Goal: Communication & Community: Answer question/provide support

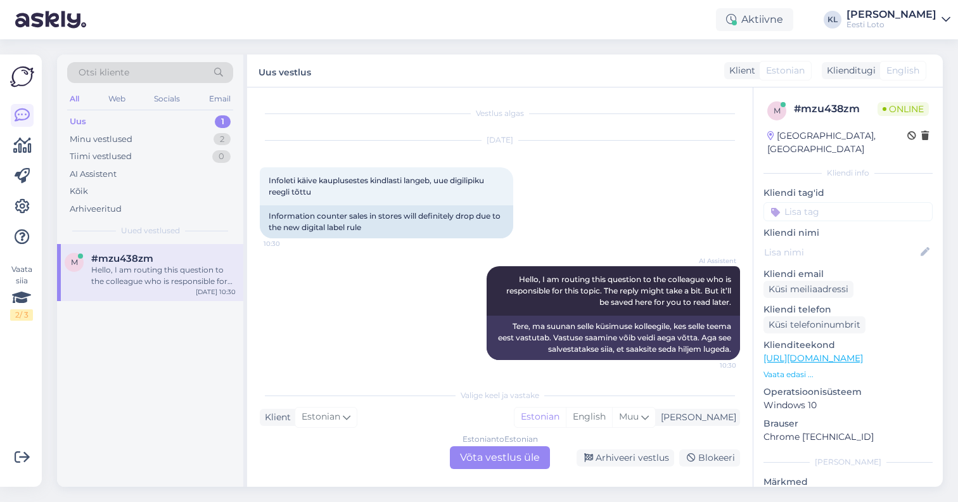
scroll to position [3, 0]
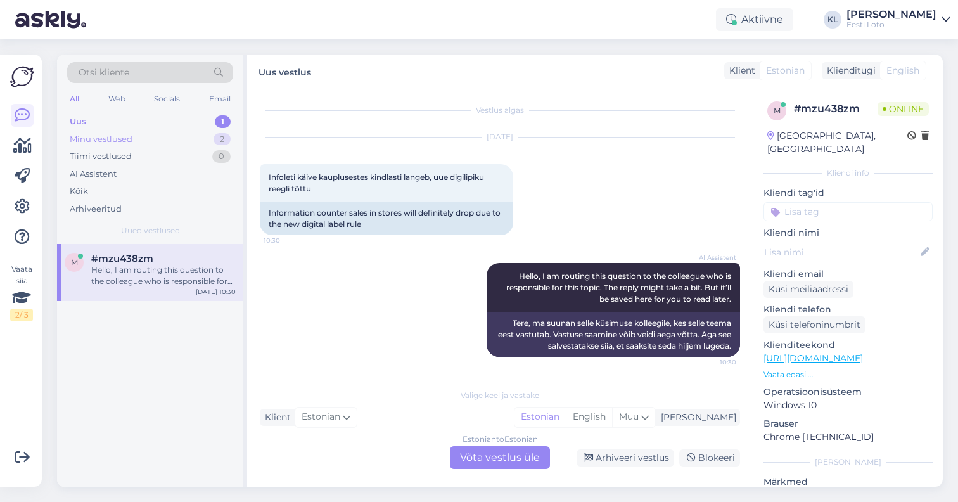
click at [205, 139] on div "Minu vestlused 2" at bounding box center [150, 140] width 166 height 18
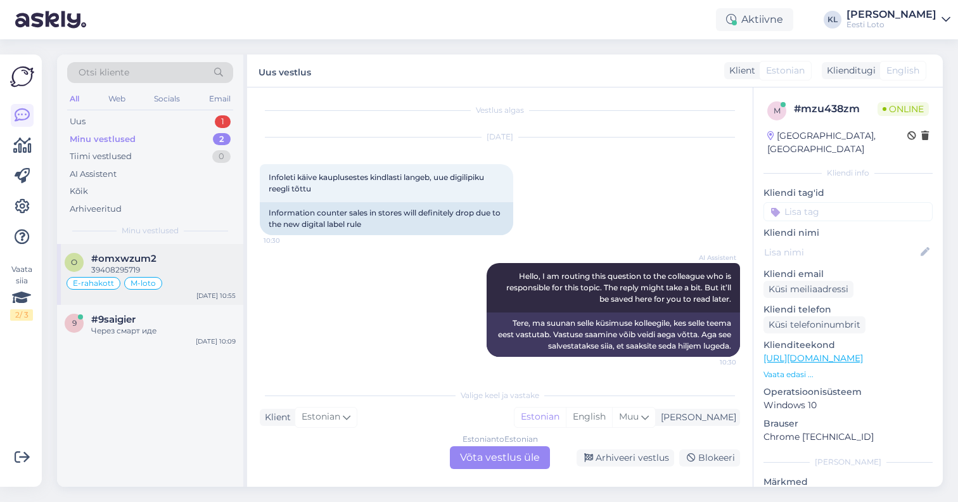
click at [174, 261] on div "#omxwzum2" at bounding box center [163, 258] width 145 height 11
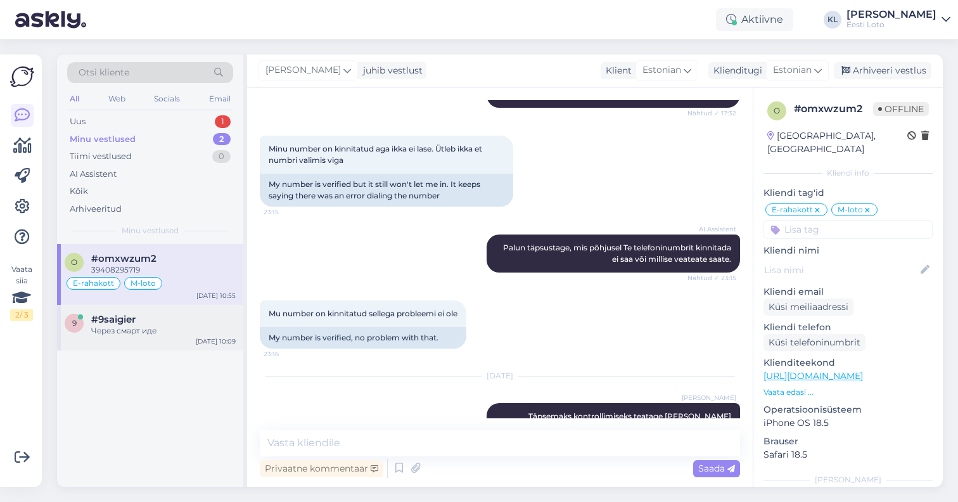
click at [148, 323] on div "#9saigier" at bounding box center [163, 319] width 145 height 11
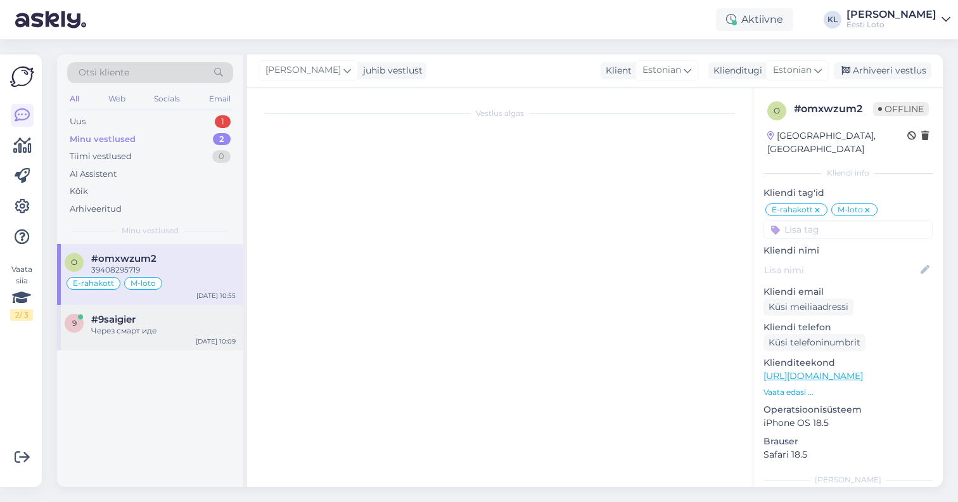
scroll to position [4, 0]
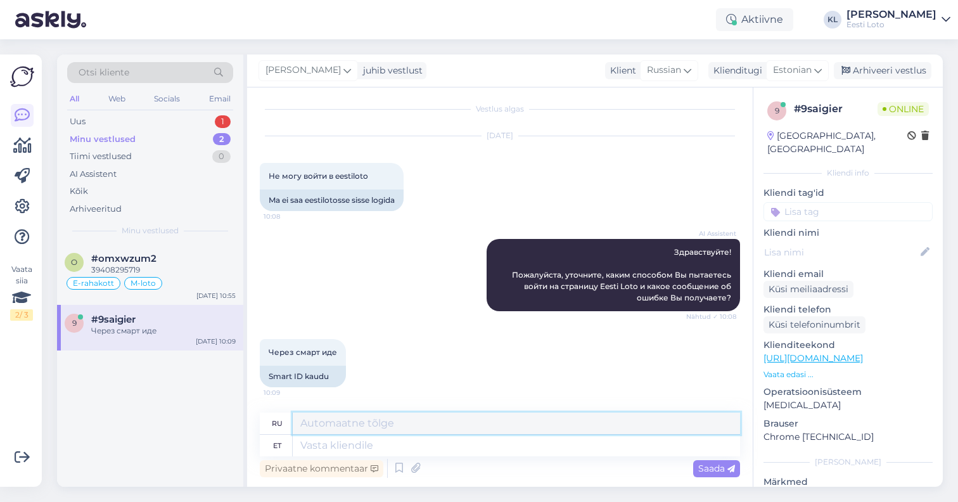
click at [456, 418] on textarea at bounding box center [516, 424] width 447 height 22
paste textarea "Soovitame kõigepealt kustutada kasutatava veebilehitseja vahemälu (ajalugu) ja …"
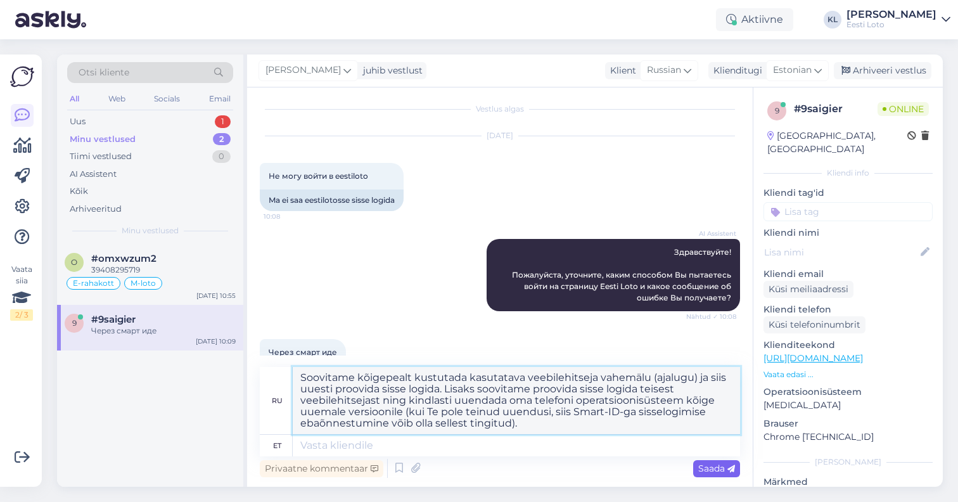
type textarea "Soovitame kõigepealt kustutada kasutatava veebilehitseja vahemälu (ajalugu) ja …"
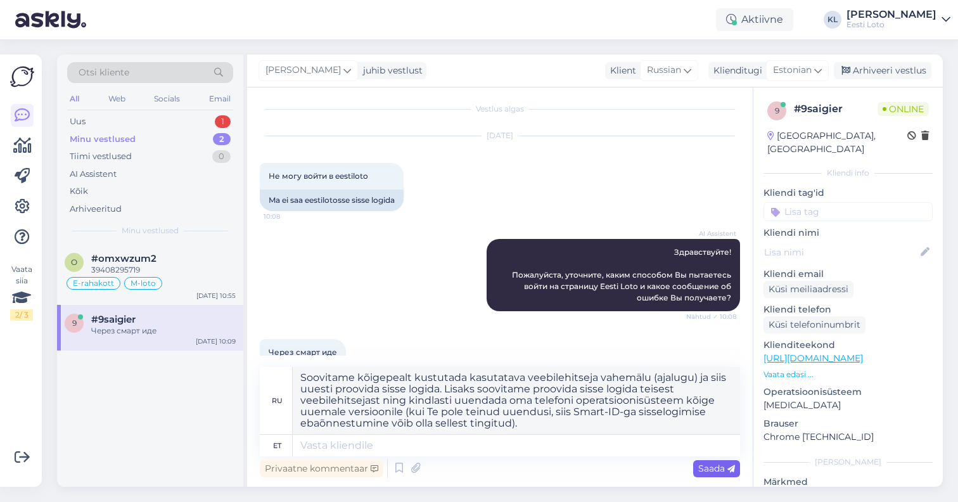
click at [721, 469] on span "Saada" at bounding box center [716, 468] width 37 height 11
click at [717, 463] on span "Saada" at bounding box center [716, 468] width 37 height 11
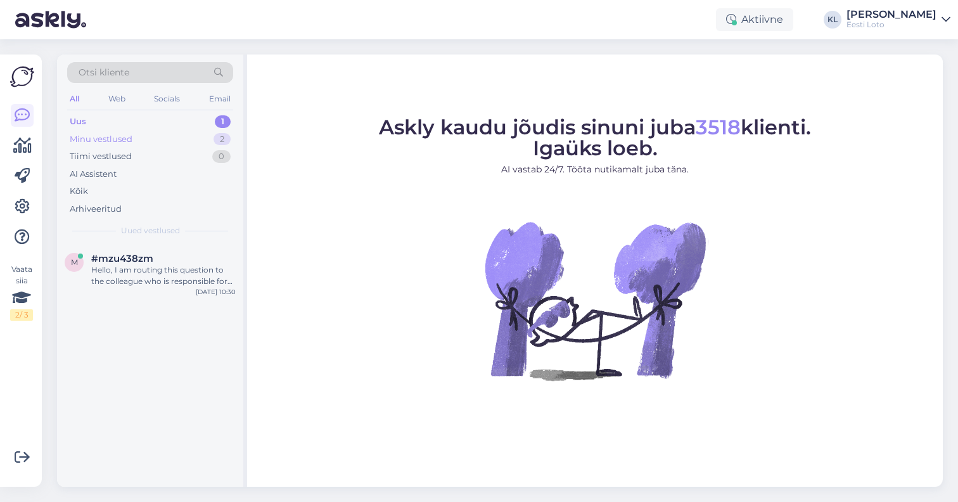
click at [147, 141] on div "Minu vestlused 2" at bounding box center [150, 140] width 166 height 18
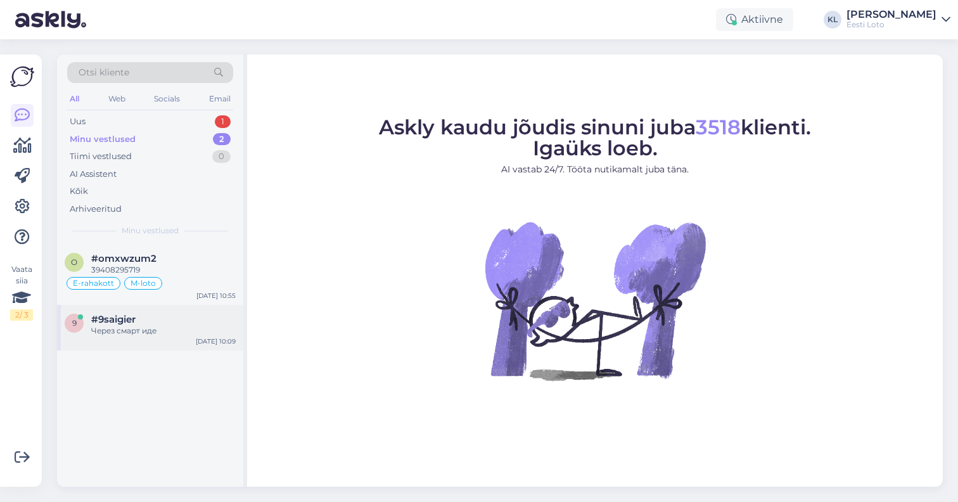
click at [150, 323] on div "#9saigier" at bounding box center [163, 319] width 145 height 11
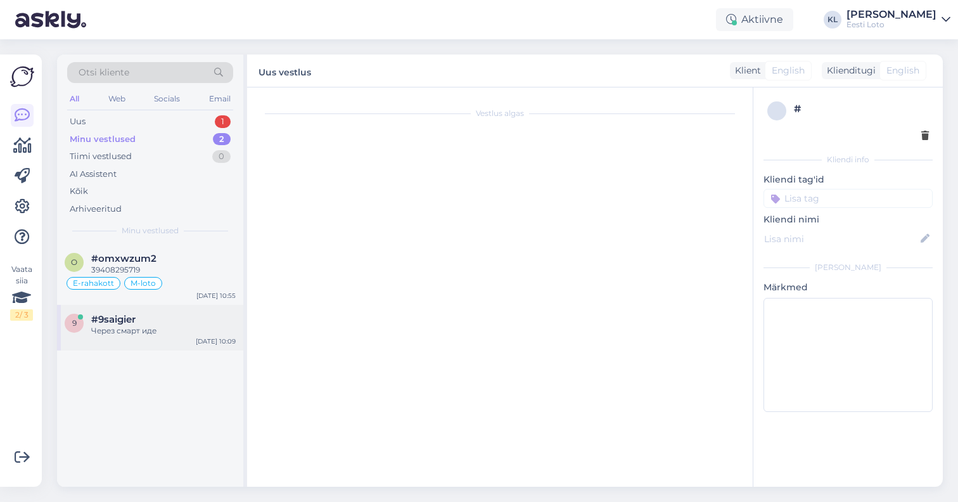
scroll to position [4, 0]
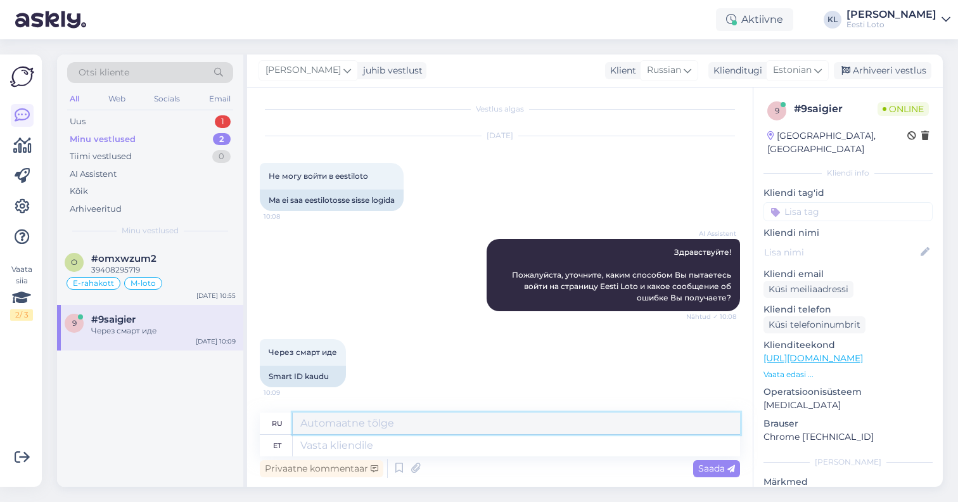
click at [409, 425] on textarea at bounding box center [516, 424] width 447 height 22
paste textarea "Soovitame kõigepealt kustutada kasutatava veebilehitseja vahemälu (ajalugu) ja …"
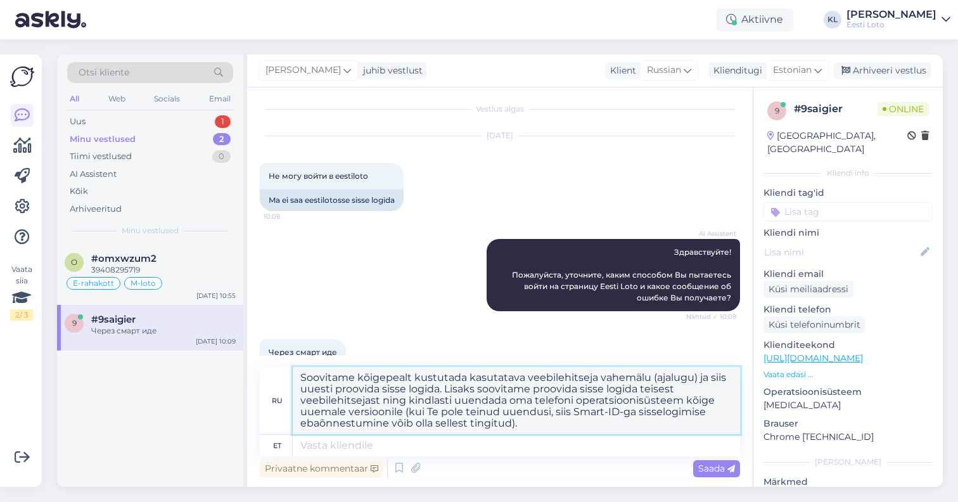
type textarea "Soovitame kõigepealt kustutada kasutatava veebilehitseja vahemälu (ajalugu) ja …"
click at [428, 449] on textarea at bounding box center [516, 446] width 447 height 22
click at [536, 430] on textarea "Soovitame kõigepealt kustutada kasutatava veebilehitseja vahemälu (ajalugu) ja …" at bounding box center [516, 400] width 447 height 67
drag, startPoint x: 537, startPoint y: 429, endPoint x: 201, endPoint y: 347, distance: 346.3
click at [201, 347] on div "Otsi kliente All Web Socials Email Uus 1 Minu vestlused 2 Tiimi vestlused 0 AI …" at bounding box center [500, 271] width 886 height 432
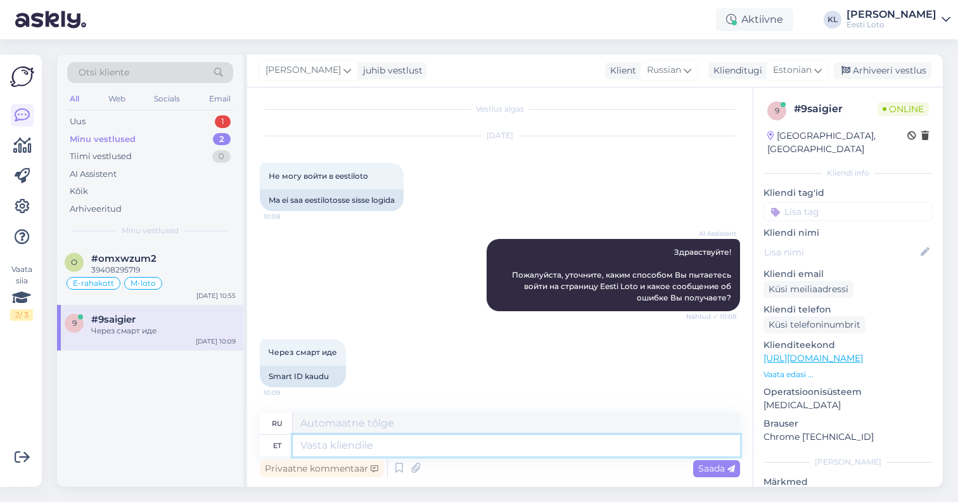
click at [315, 449] on textarea at bounding box center [516, 446] width 447 height 22
paste textarea "Soovitame kõigepealt kustutada kasutatava veebilehitseja vahemälu (ajalugu) ja …"
type textarea "Soovitame kõigepealt kustutada kasutatava veebilehitseja vahemälu (ajalugu) ja …"
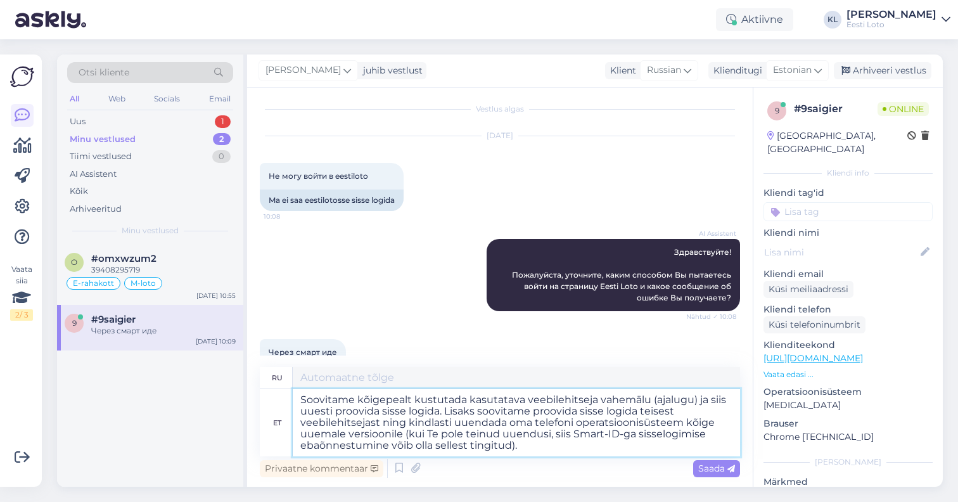
type textarea "Рекомендуем сначала очистить кэш (историю) используемого браузера, а затем повт…"
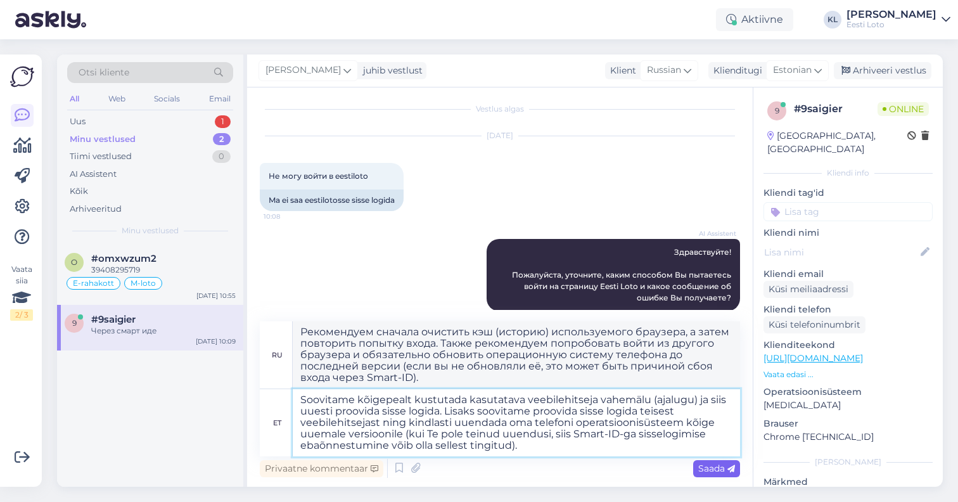
type textarea "Soovitame kõigepealt kustutada kasutatava veebilehitseja vahemälu (ajalugu) ja …"
click at [713, 466] on span "Saada" at bounding box center [716, 468] width 37 height 11
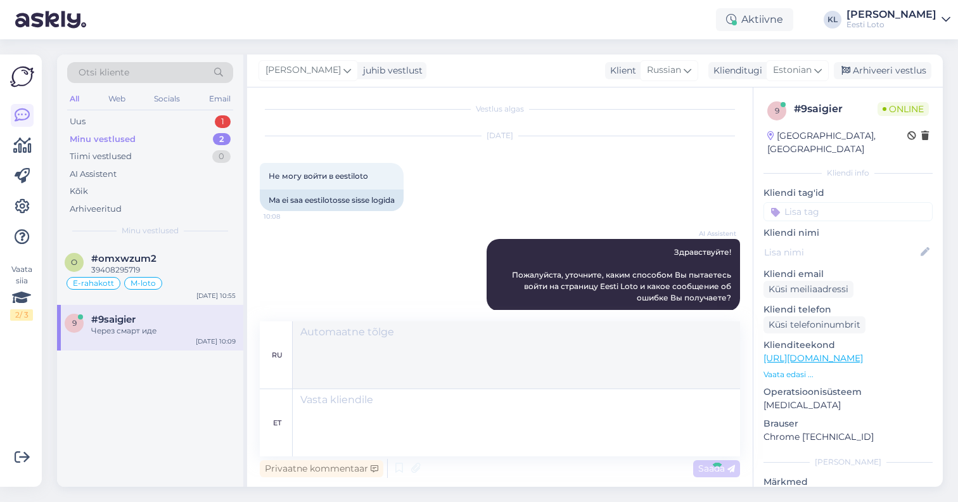
scroll to position [206, 0]
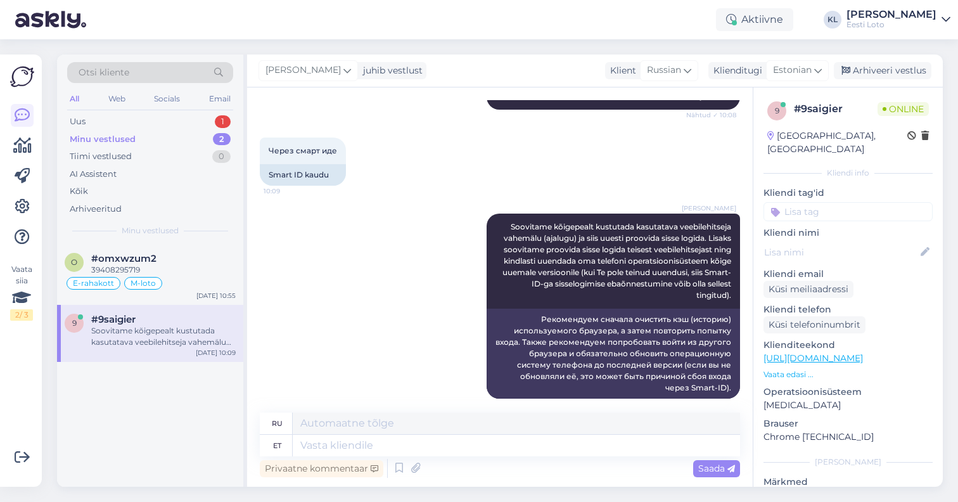
click at [830, 202] on input at bounding box center [848, 211] width 169 height 19
type input "siss"
click at [868, 241] on span "Sisselogimine" at bounding box center [849, 245] width 52 height 8
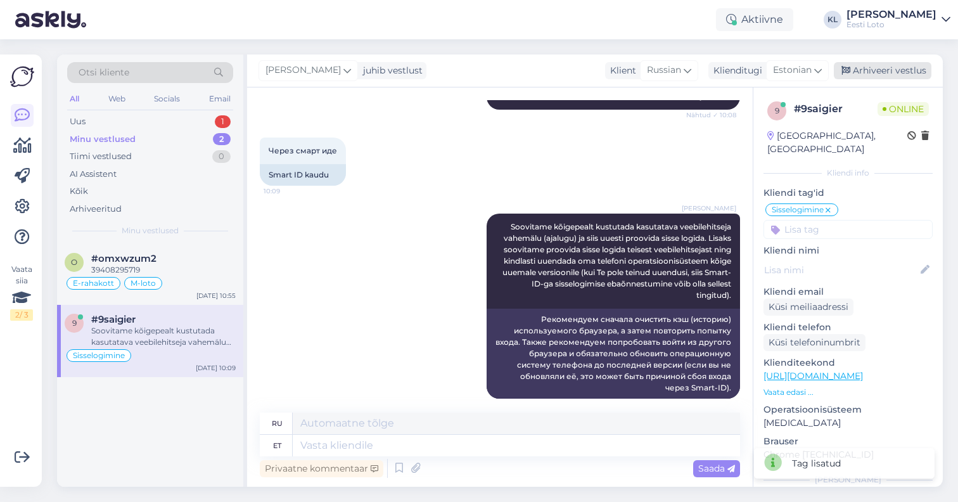
click at [896, 70] on div "Arhiveeri vestlus" at bounding box center [883, 70] width 98 height 17
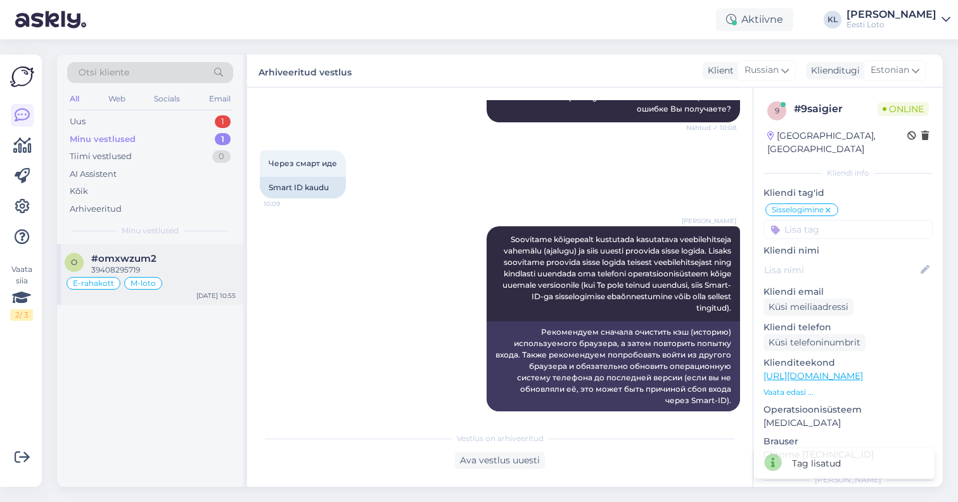
click at [129, 271] on div "39408295719" at bounding box center [163, 269] width 145 height 11
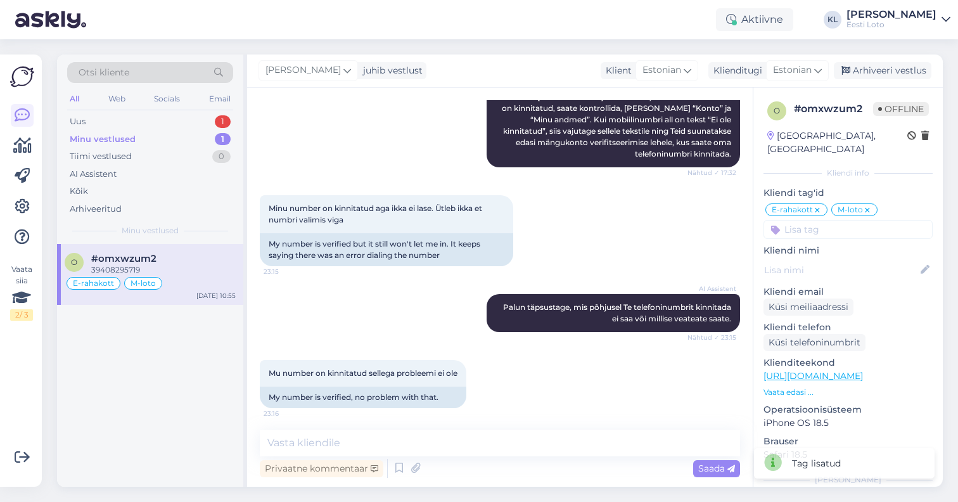
scroll to position [4242, 0]
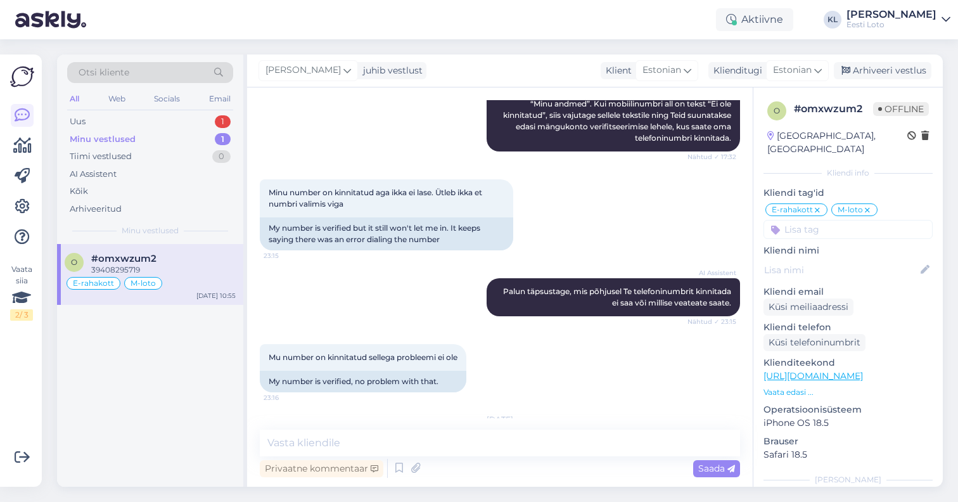
click at [165, 132] on div "Minu vestlused 1" at bounding box center [150, 140] width 166 height 18
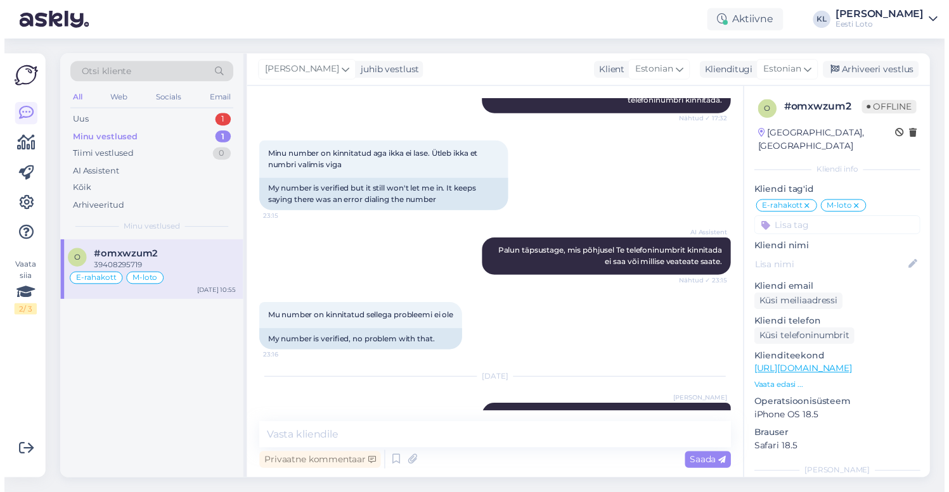
scroll to position [4286, 0]
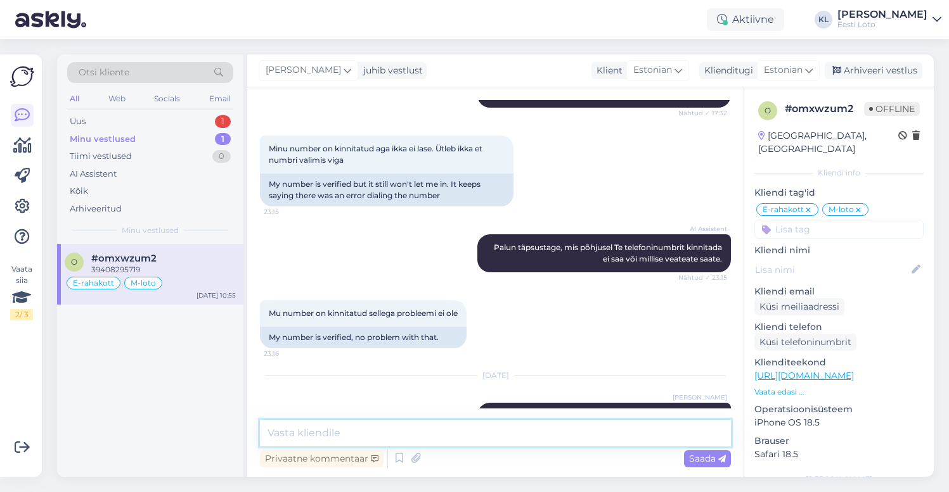
click at [340, 435] on textarea at bounding box center [495, 433] width 471 height 27
type textarea "Jah, näeme ka, et Teil on telefoninumber kinnitatud."
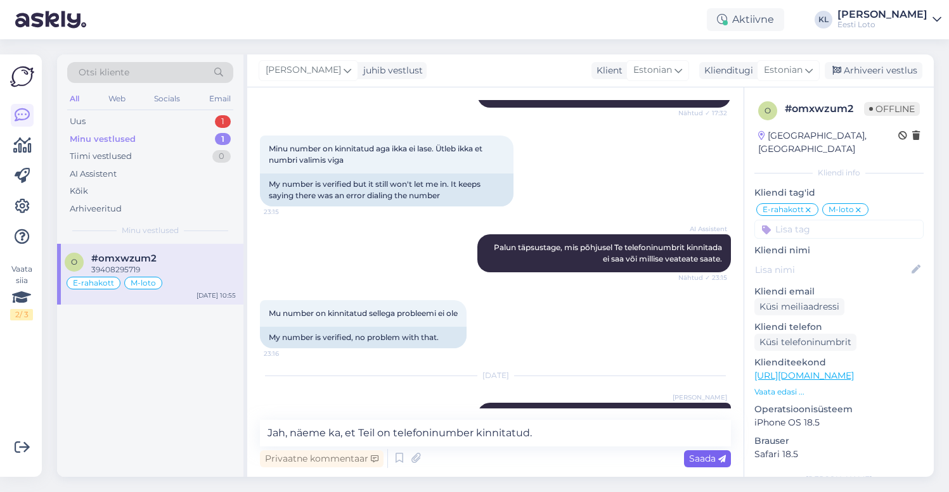
click at [705, 456] on span "Saada" at bounding box center [707, 458] width 37 height 11
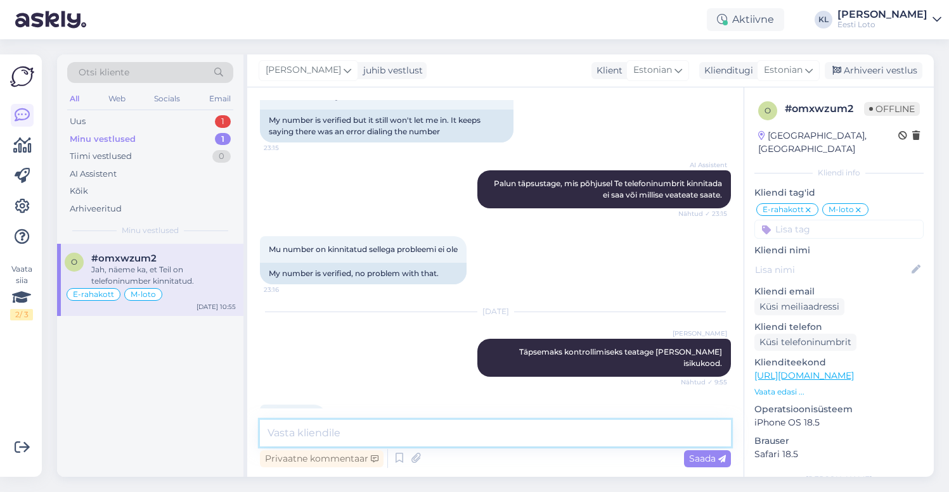
click at [588, 443] on textarea at bounding box center [495, 433] width 471 height 27
type textarea "Ostu soovite teha sama telefoninumbrilt?"
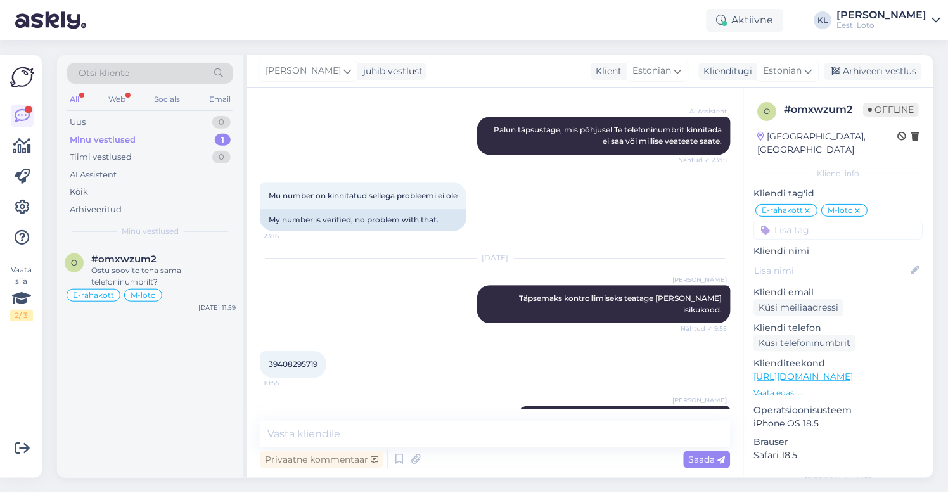
scroll to position [4459, 0]
